Goal: Register for event/course

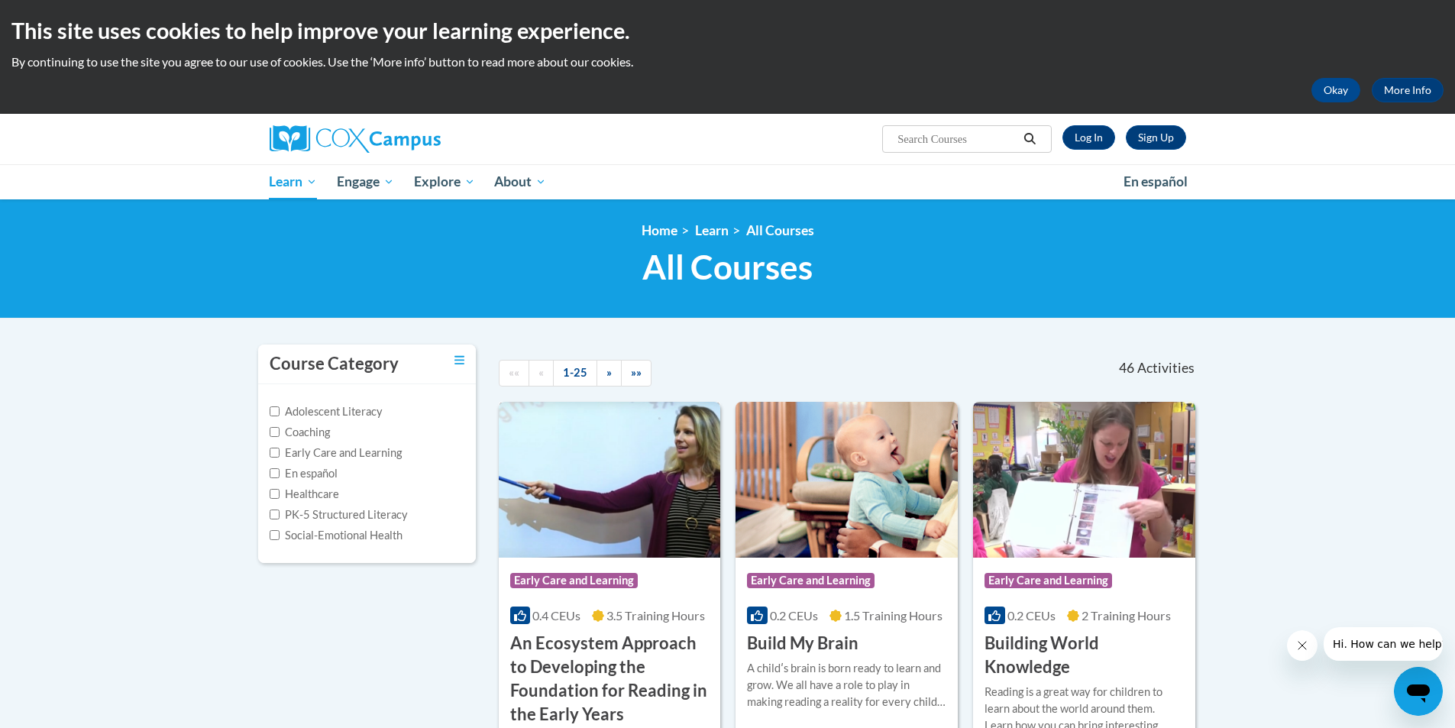
click at [641, 506] on img at bounding box center [610, 480] width 222 height 156
